Goal: Task Accomplishment & Management: Manage account settings

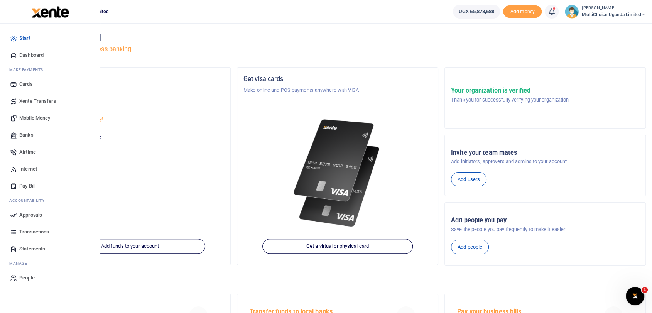
click at [36, 55] on span "Dashboard" at bounding box center [31, 55] width 24 height 8
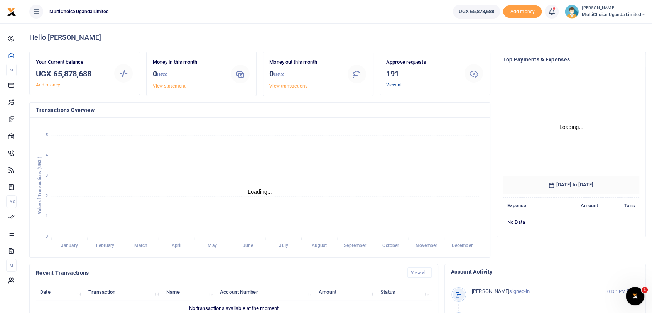
click at [397, 84] on link "View all" at bounding box center [394, 84] width 17 height 5
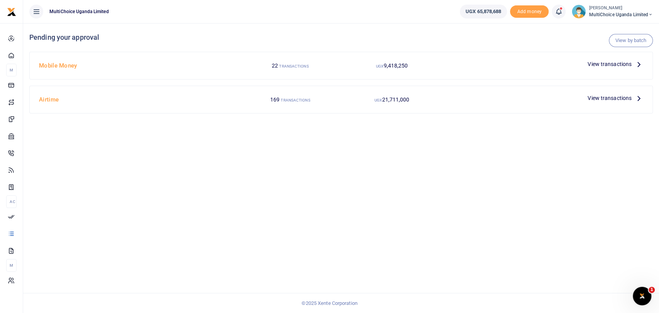
click at [614, 66] on span "View transactions" at bounding box center [610, 64] width 44 height 8
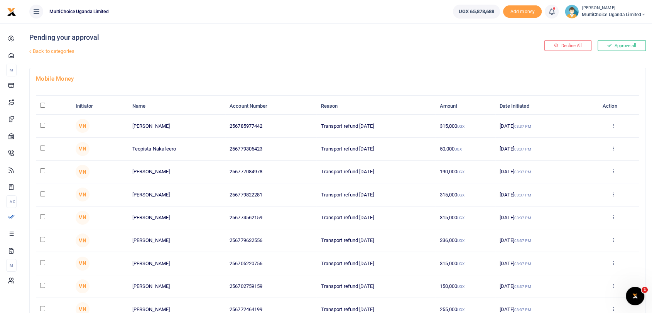
click at [43, 309] on input "checkbox" at bounding box center [42, 308] width 5 height 5
checkbox input "true"
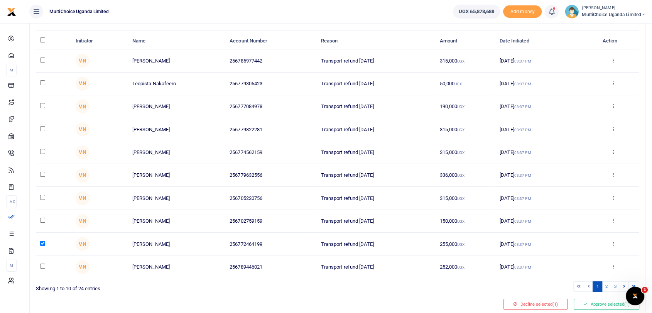
scroll to position [66, 0]
click at [613, 242] on icon at bounding box center [614, 243] width 5 height 5
click at [578, 274] on link "Decline" at bounding box center [585, 273] width 61 height 11
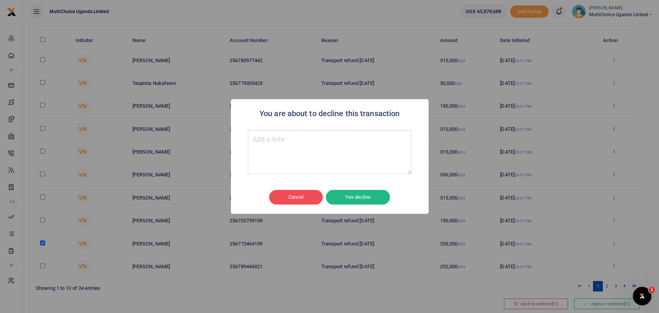
click at [292, 145] on textarea "Type your message here" at bounding box center [330, 152] width 164 height 44
type textarea "U"
type textarea "In-correct Mobile No."
click at [366, 198] on button "Yes decline" at bounding box center [358, 197] width 64 height 15
